Goal: Check status: Check status

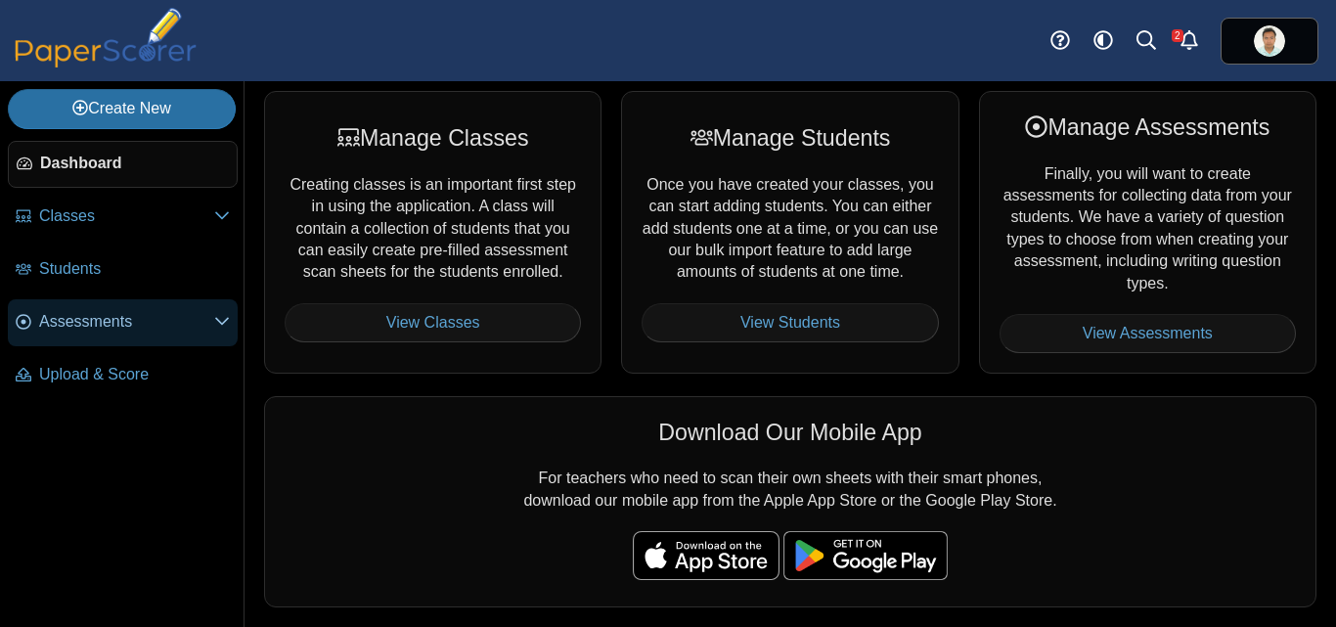
click at [107, 330] on span "Assessments" at bounding box center [126, 322] width 175 height 22
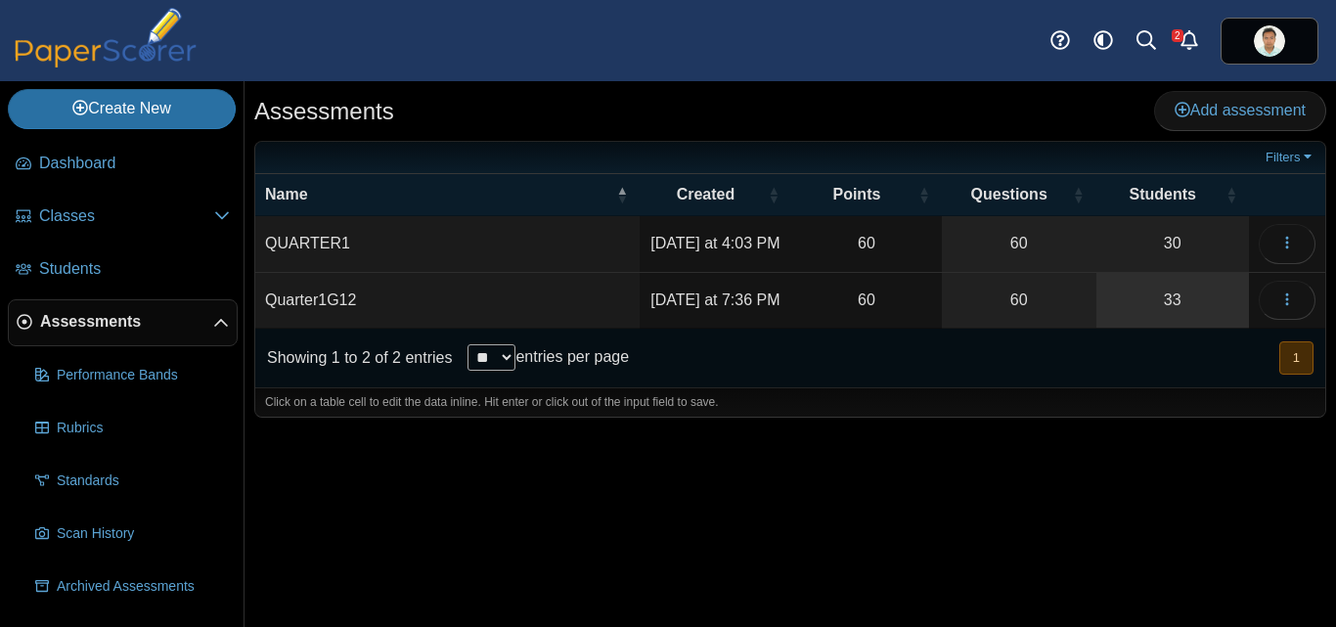
click at [1175, 302] on link "33" at bounding box center [1172, 300] width 153 height 55
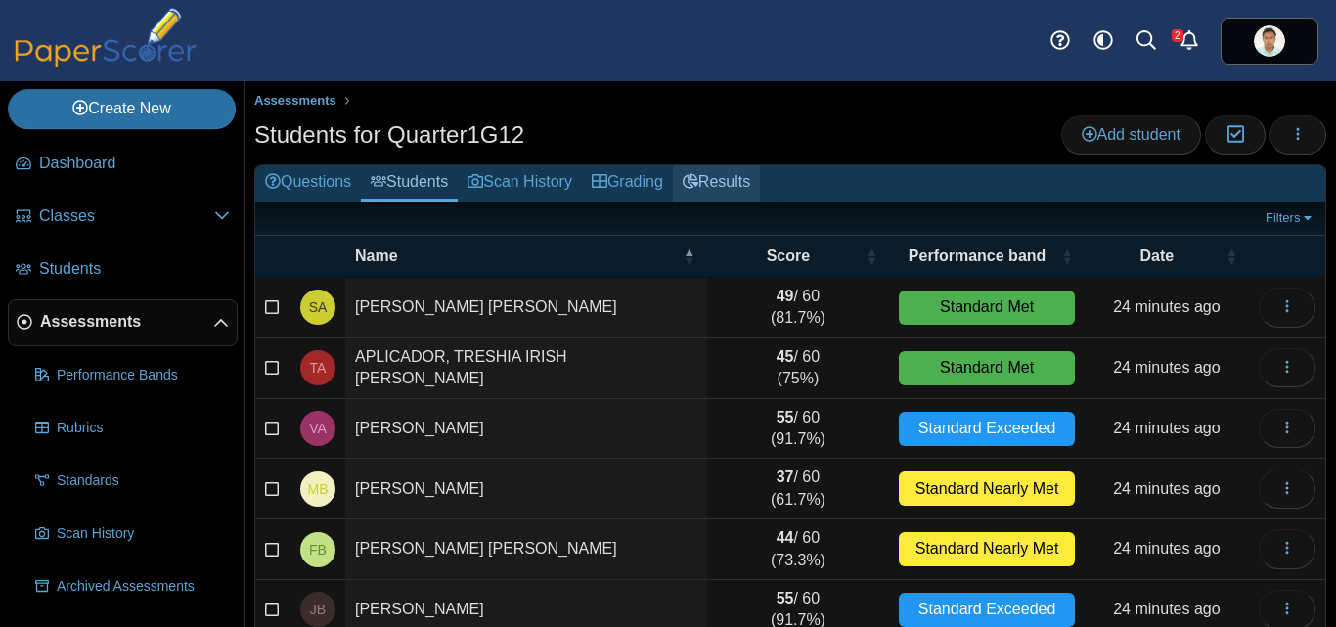
click at [743, 188] on link "Results" at bounding box center [716, 183] width 87 height 36
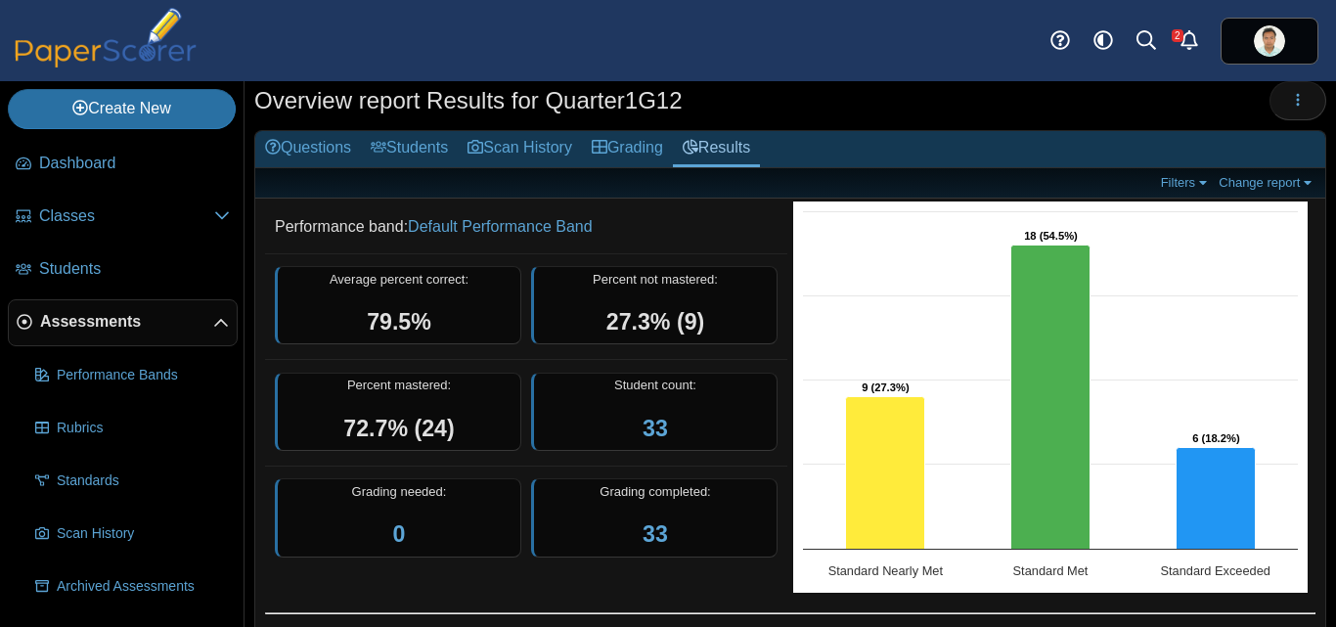
scroll to position [36, 0]
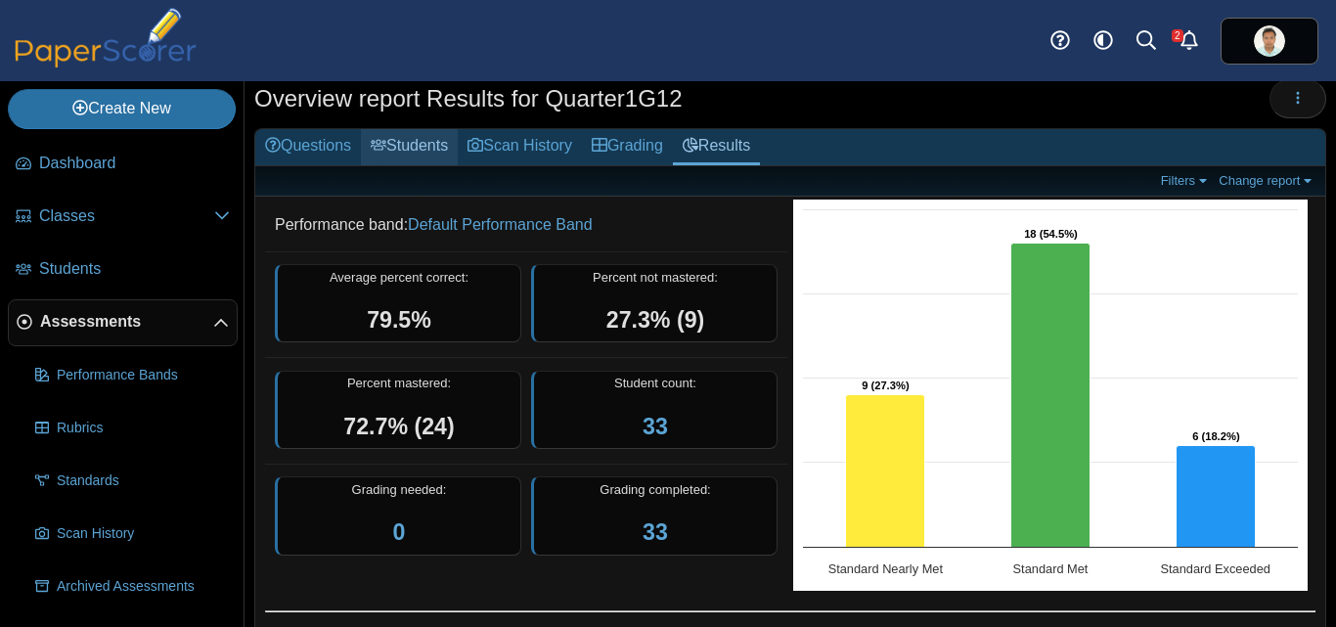
click at [421, 145] on link "Students" at bounding box center [409, 147] width 97 height 36
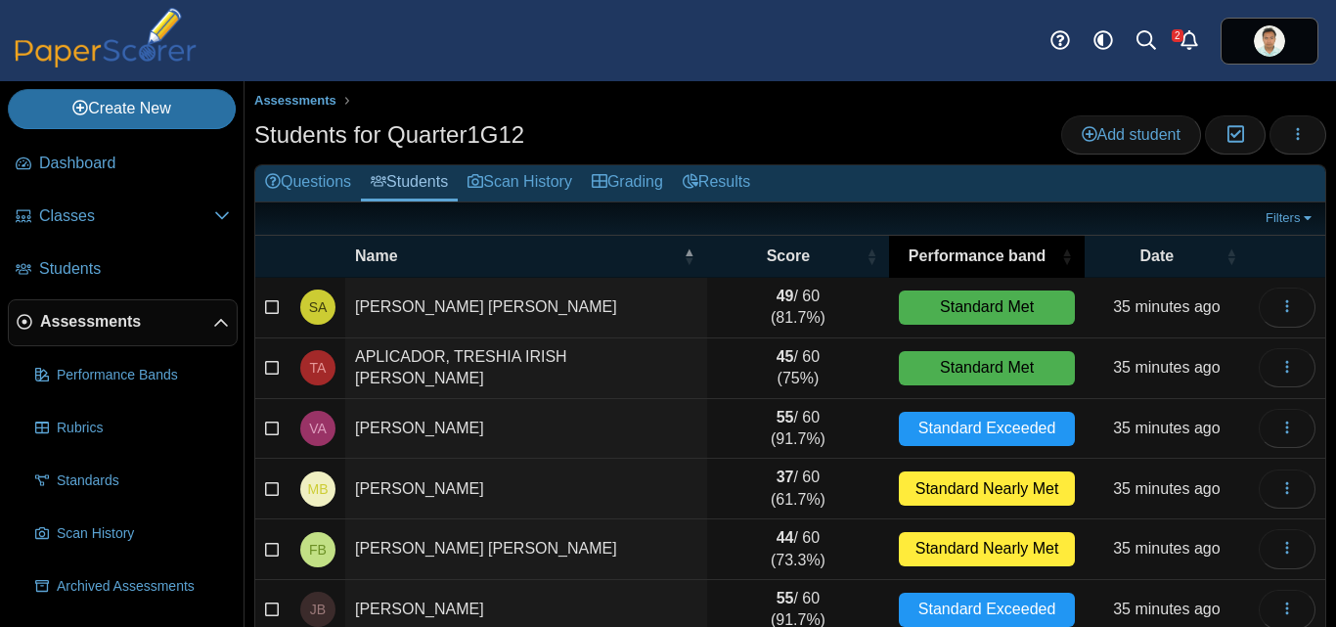
click at [1061, 262] on span "\a Performance band\a : Activate to sort" at bounding box center [1067, 256] width 12 height 41
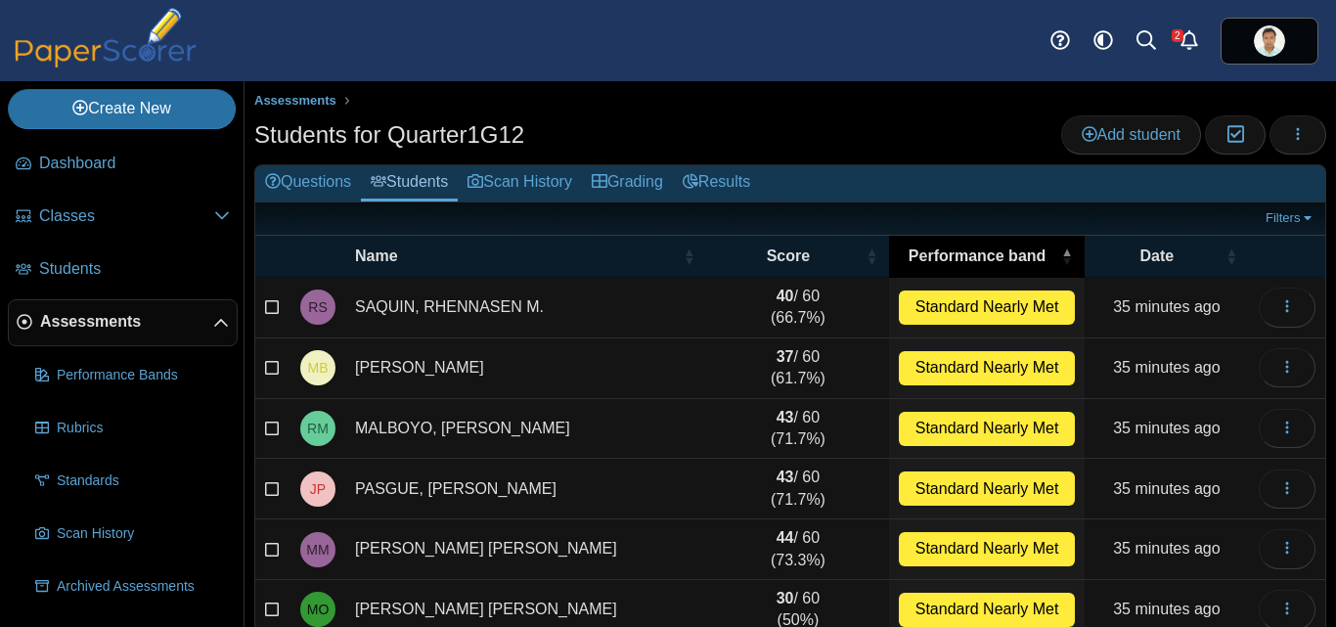
click at [1061, 263] on span "\a Performance band\a : Activate to invert sorting" at bounding box center [1067, 256] width 12 height 41
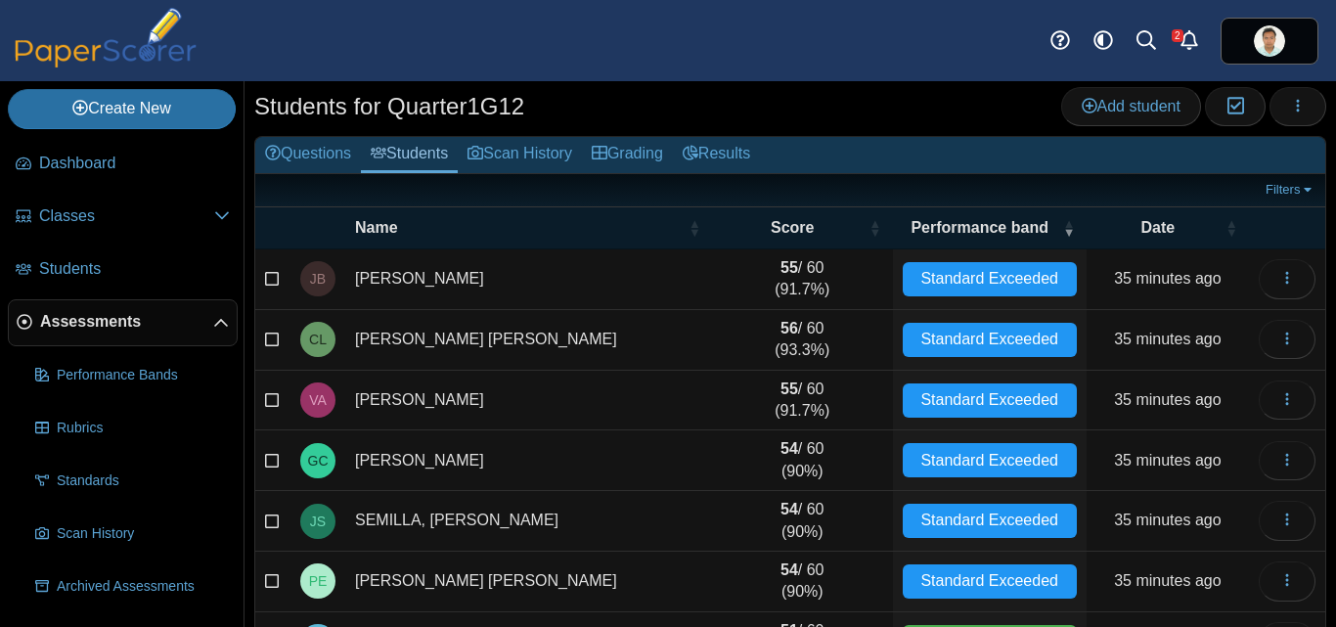
scroll to position [27, 0]
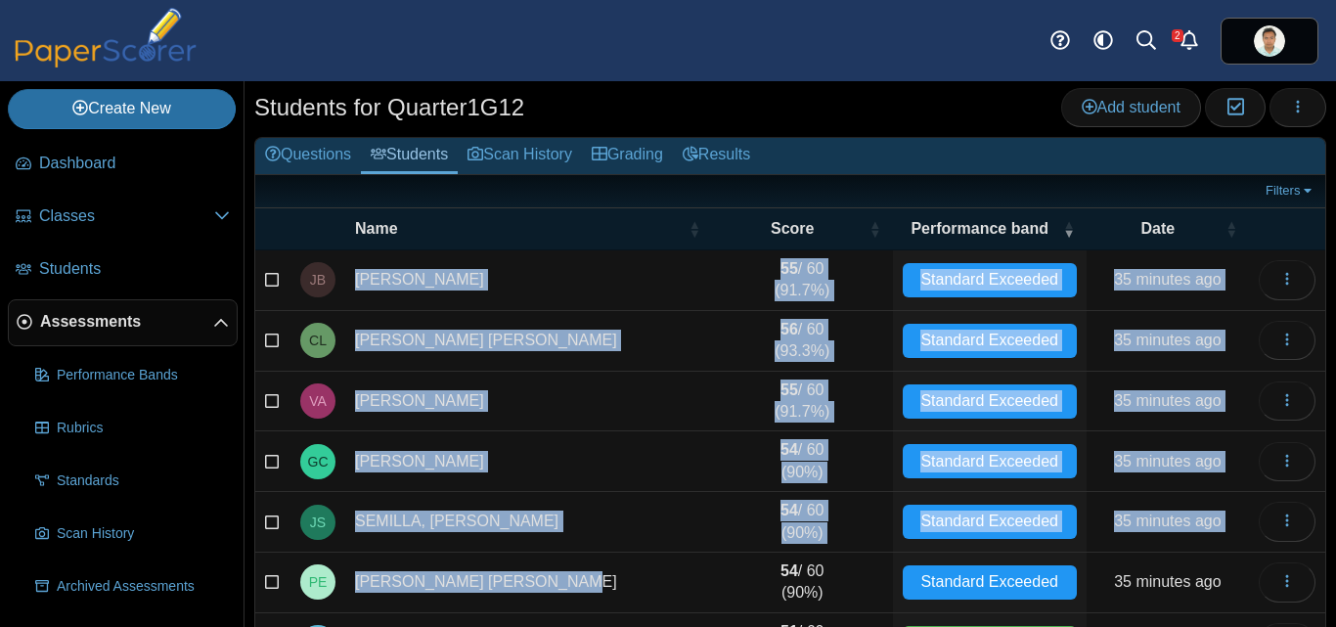
drag, startPoint x: 355, startPoint y: 274, endPoint x: 569, endPoint y: 598, distance: 388.9
click at [569, 598] on tbody "JB BUALAN, JEAN D. 55 / 60 (91.7%) Standard Exceeded 35 minutes ago Loading… CL…" at bounding box center [790, 552] width 1070 height 604
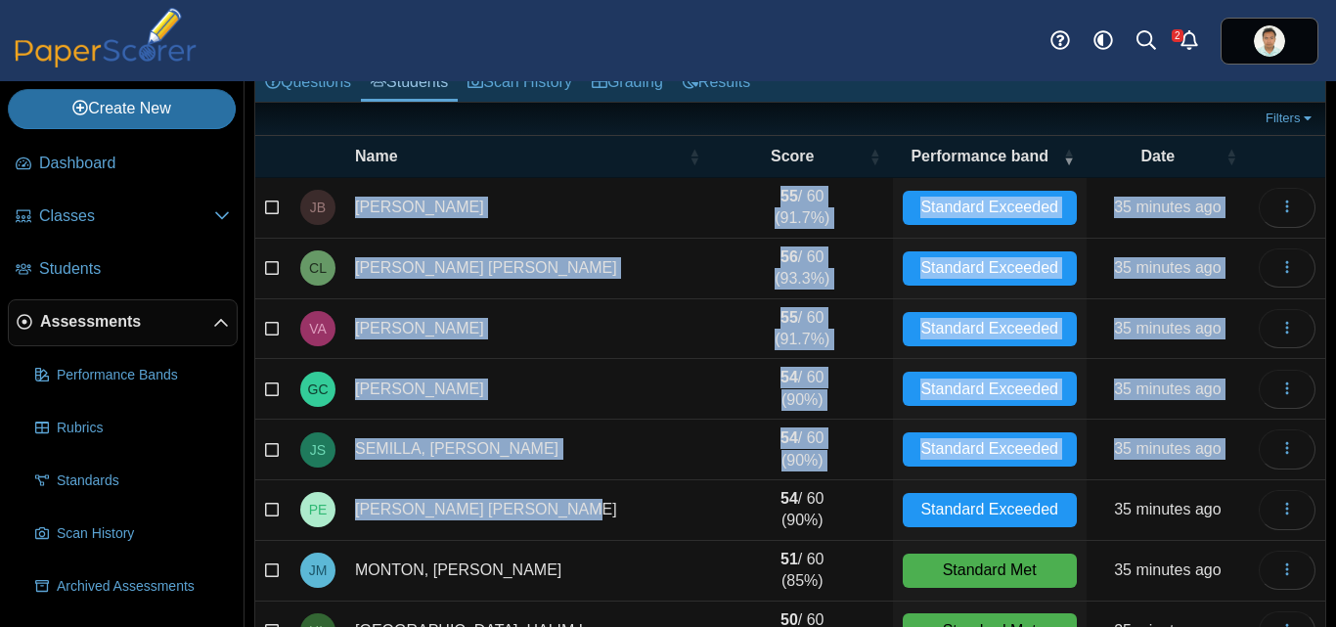
scroll to position [103, 0]
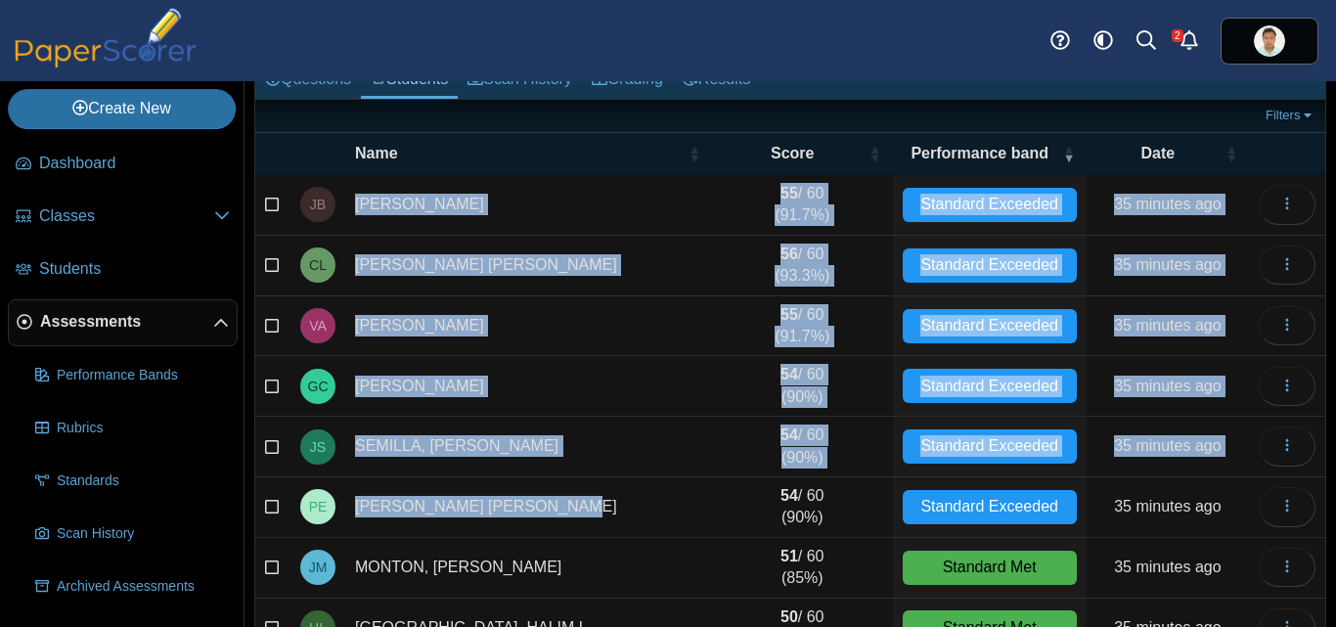
copy tbody "BUALAN, JEAN D. 55 / 60 (91.7%) Standard Exceeded 35 minutes ago Loading… CL LO…"
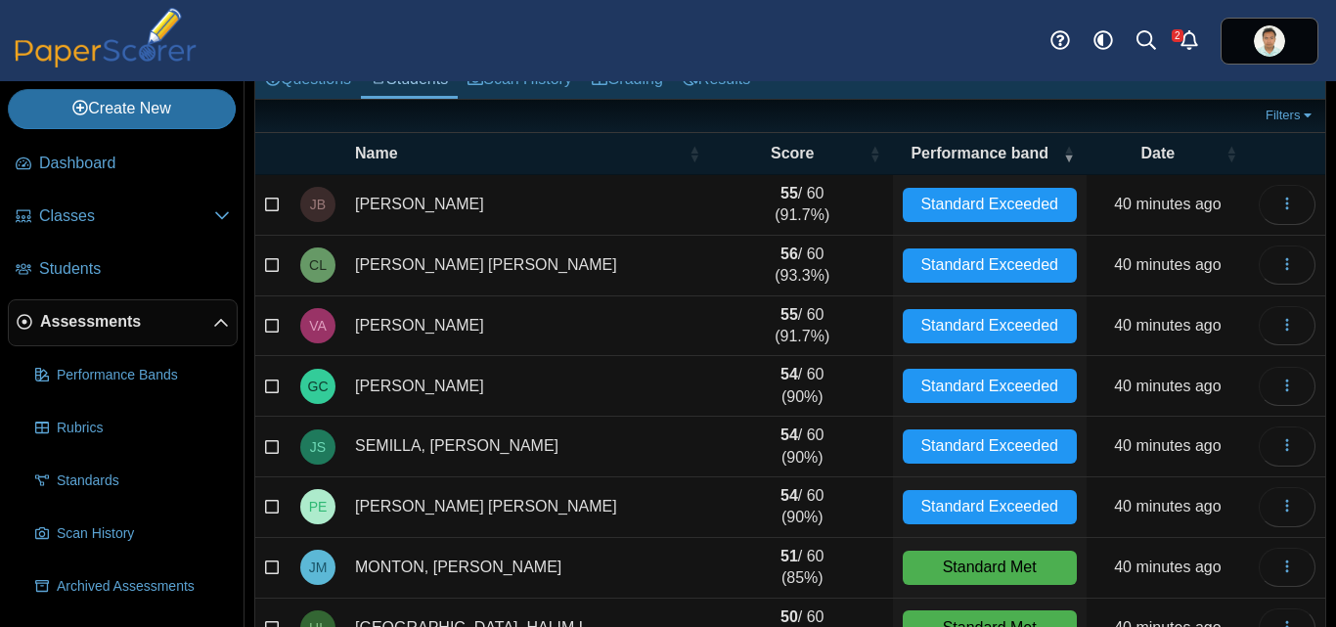
click at [249, 122] on div "Assessments Students for Quarter1G12 Add student Moderation 0 Loading… Grading" at bounding box center [789, 251] width 1091 height 546
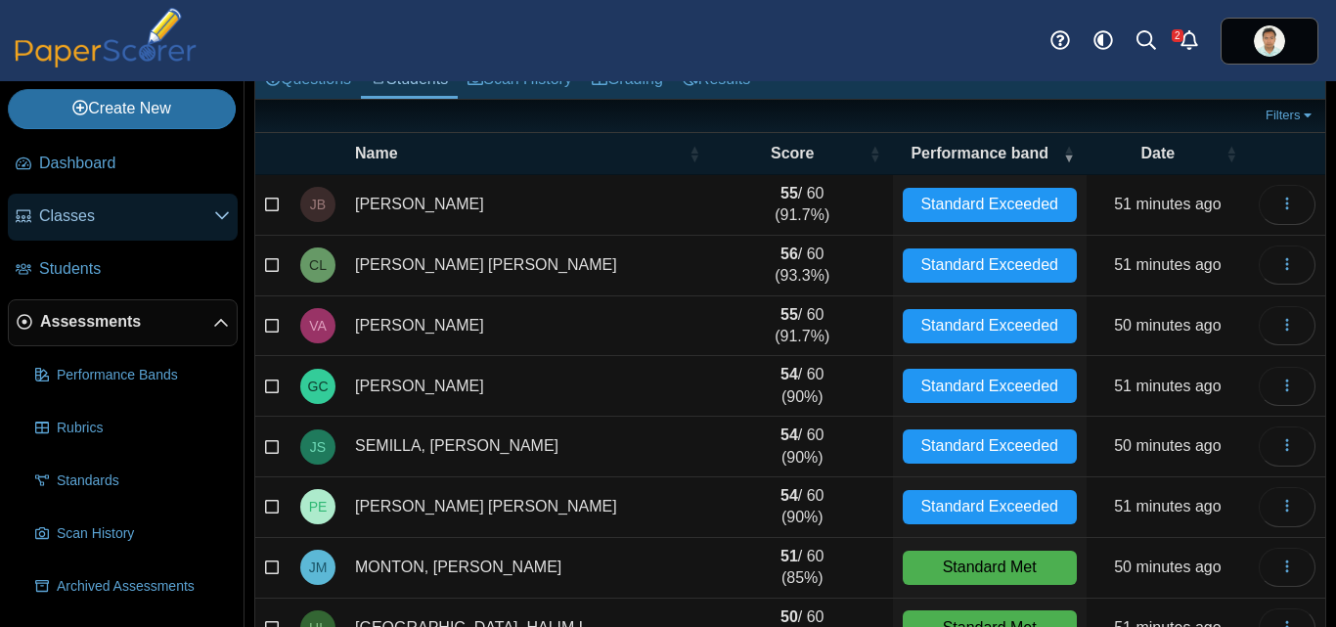
click at [100, 202] on link "Classes" at bounding box center [123, 217] width 230 height 47
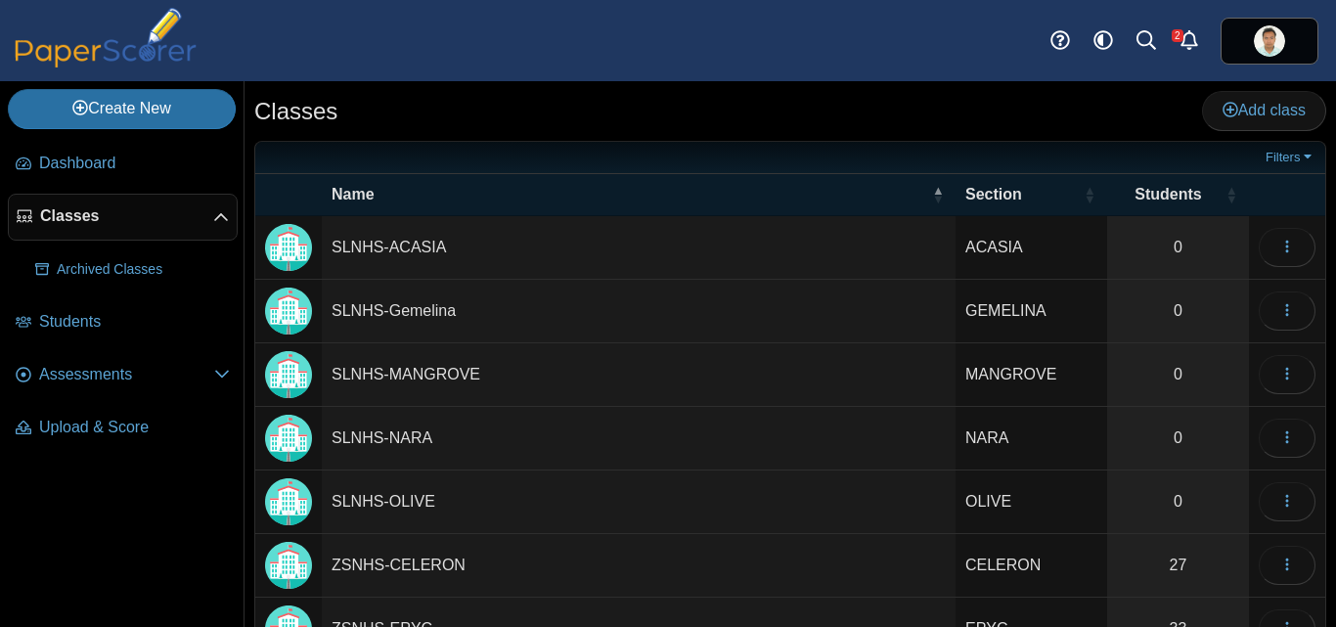
scroll to position [206, 0]
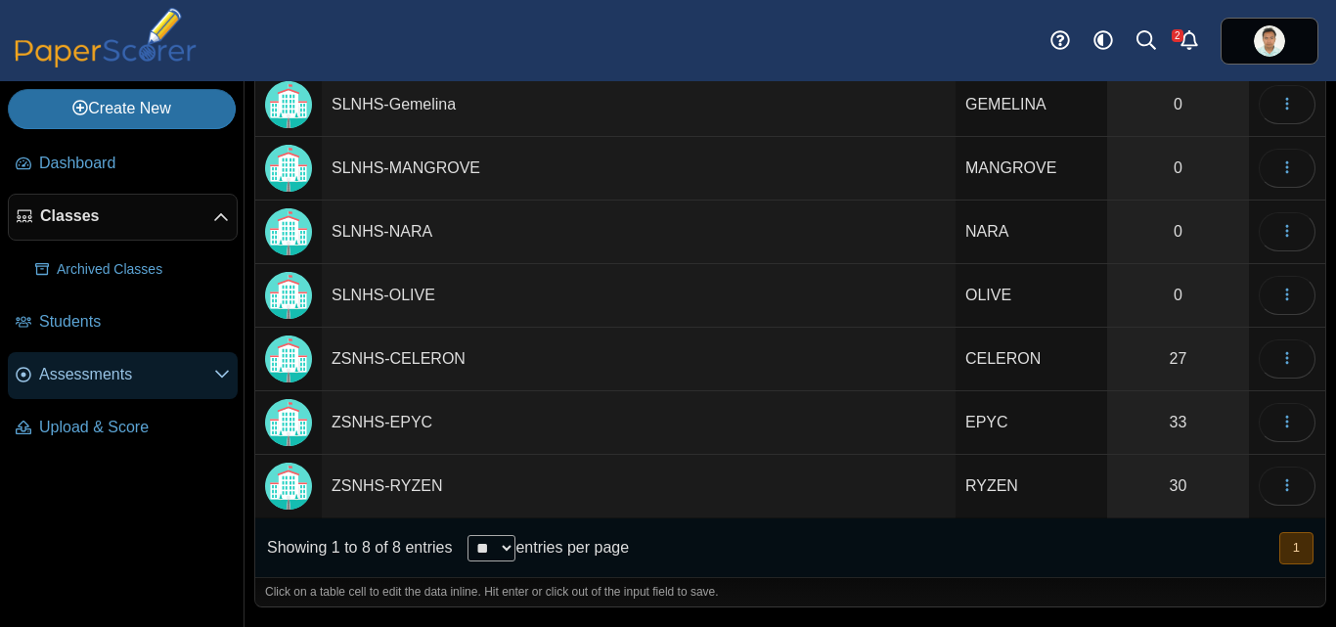
click at [101, 382] on span "Assessments" at bounding box center [126, 375] width 175 height 22
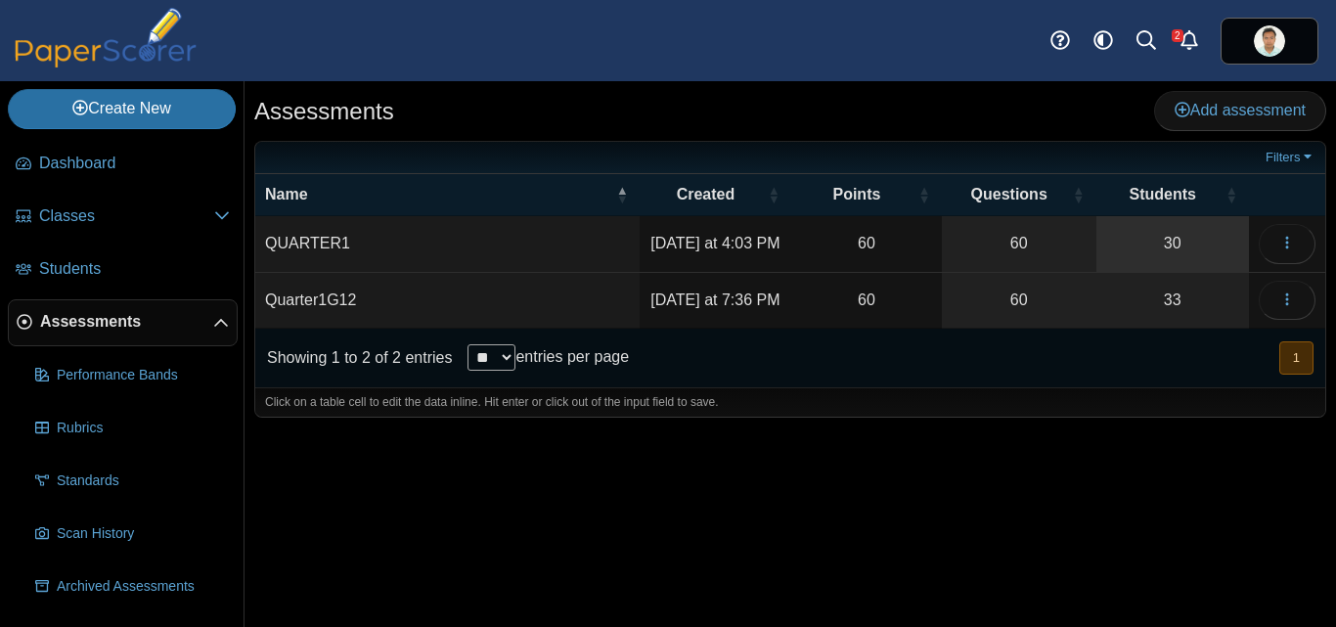
click at [1184, 240] on link "30" at bounding box center [1172, 243] width 153 height 55
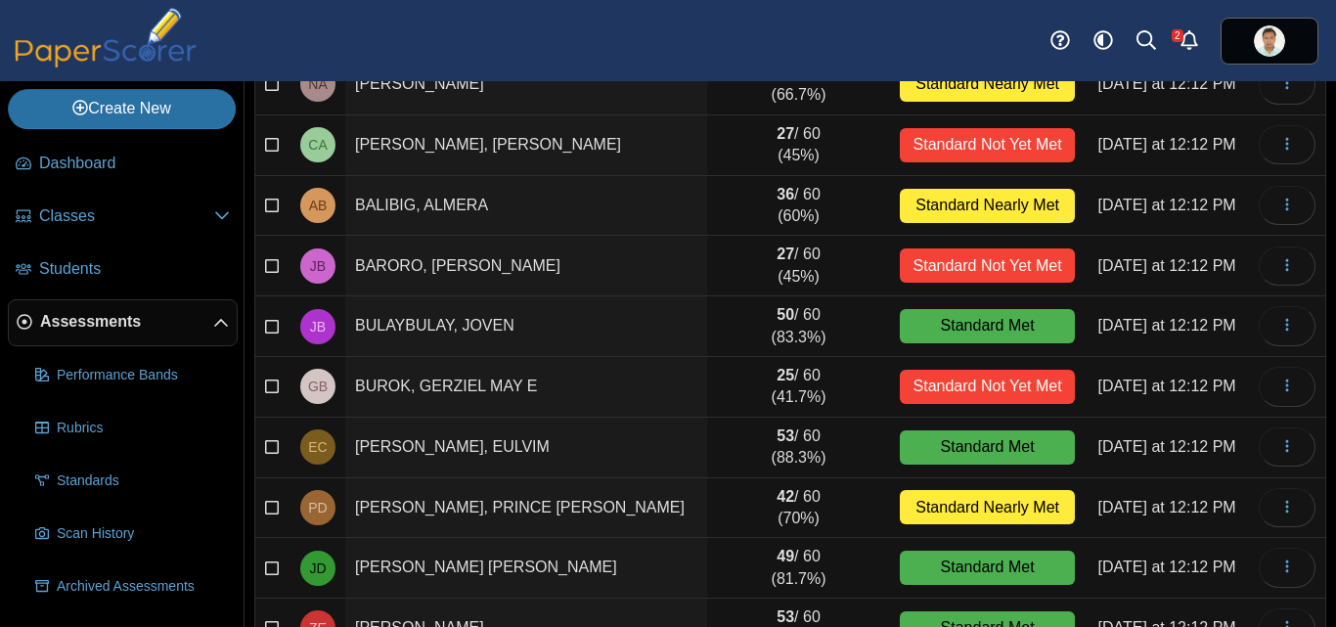
scroll to position [334, 0]
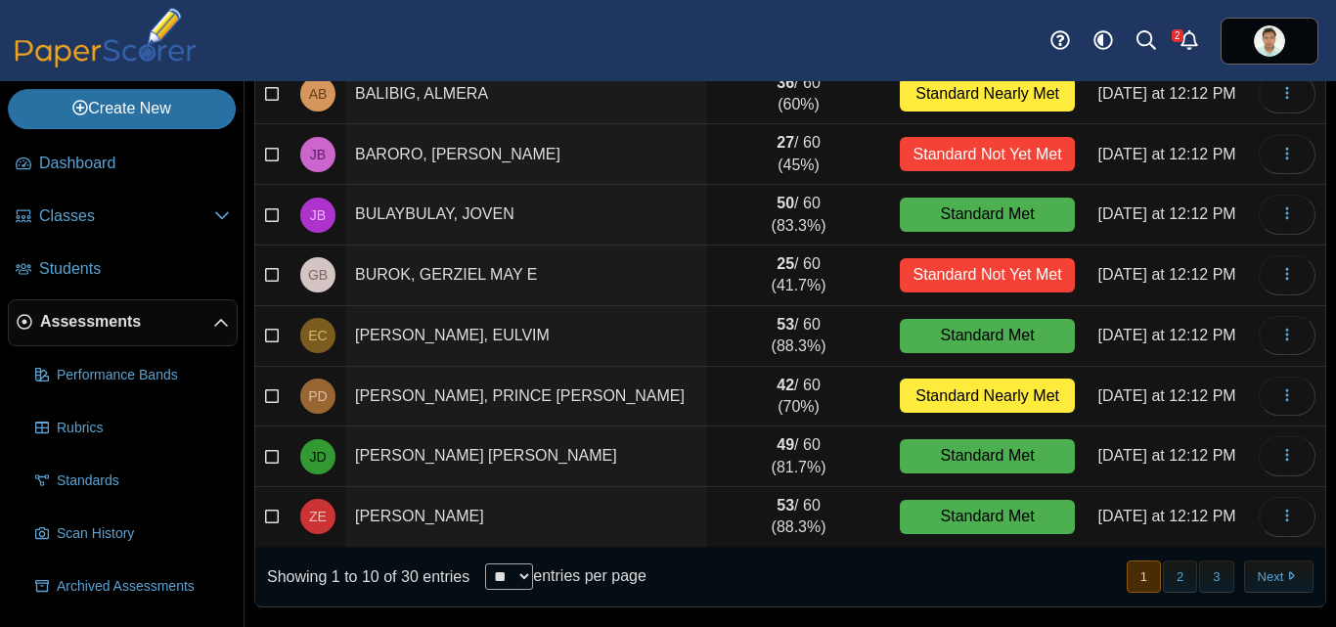
select select "**"
click at [485, 563] on select "** ** ** ***" at bounding box center [509, 576] width 48 height 26
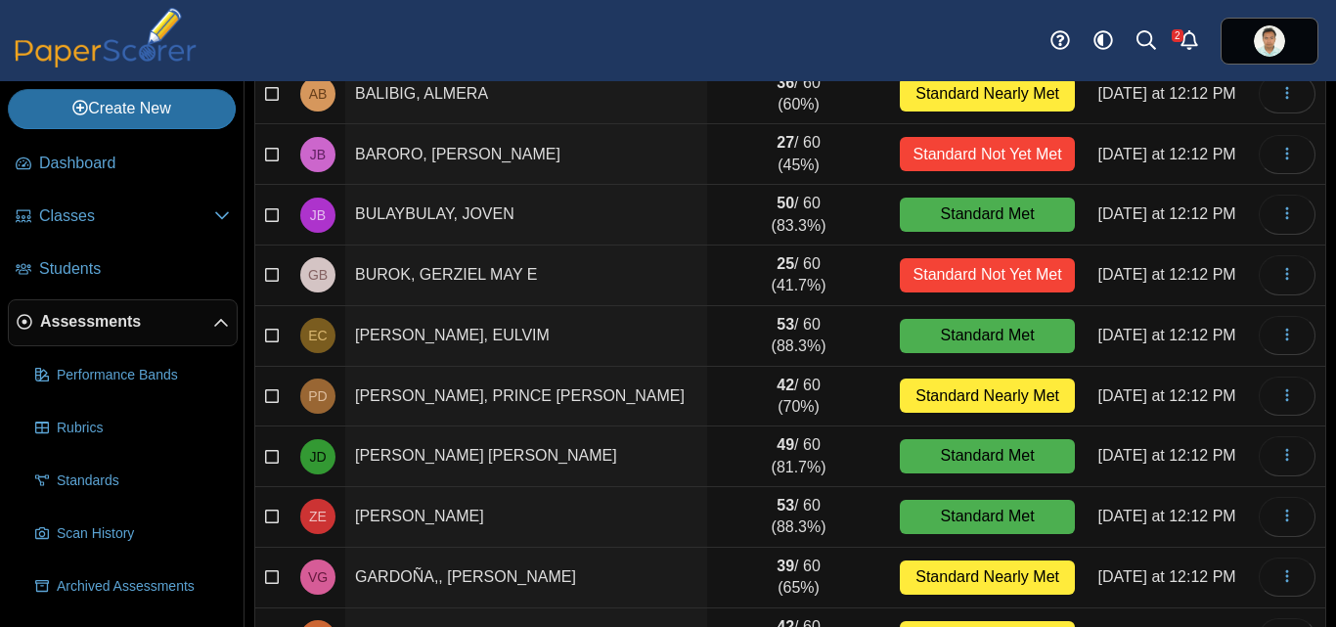
click at [857, 272] on td "25 / 60 (41.7%)" at bounding box center [798, 275] width 183 height 61
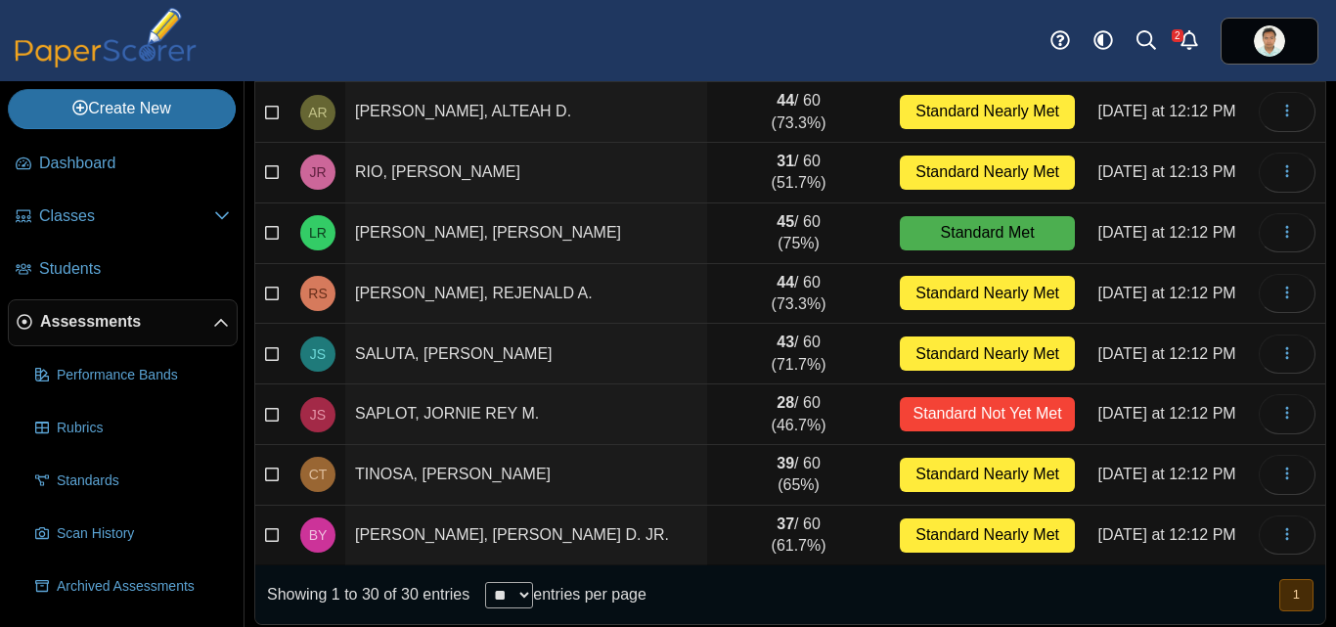
scroll to position [1525, 0]
